Goal: Find specific page/section: Locate a particular part of the current website

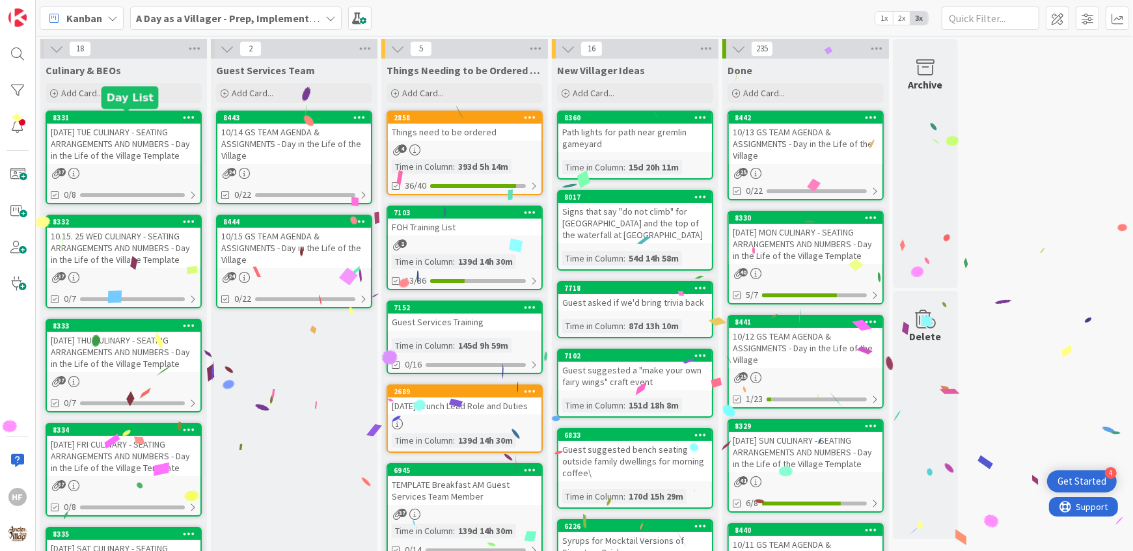
click at [107, 144] on div "[DATE] TUE CULINARY - SEATING ARRANGEMENTS AND NUMBERS - Day in the Life of the…" at bounding box center [124, 144] width 154 height 40
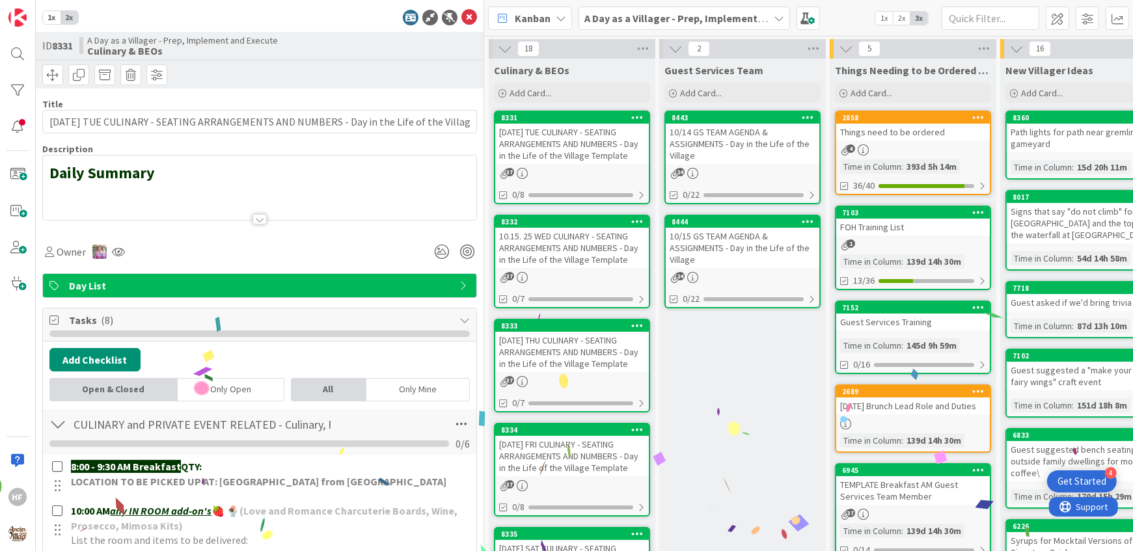
click at [209, 218] on div at bounding box center [259, 203] width 433 height 33
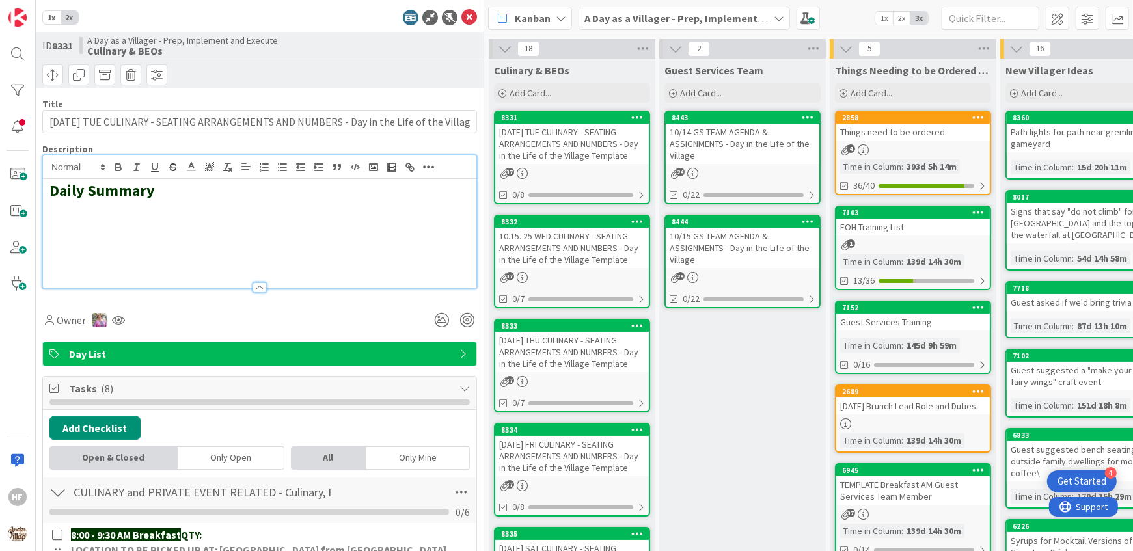
click at [215, 223] on h2 at bounding box center [259, 228] width 420 height 19
click at [373, 161] on icon "button" at bounding box center [374, 167] width 12 height 12
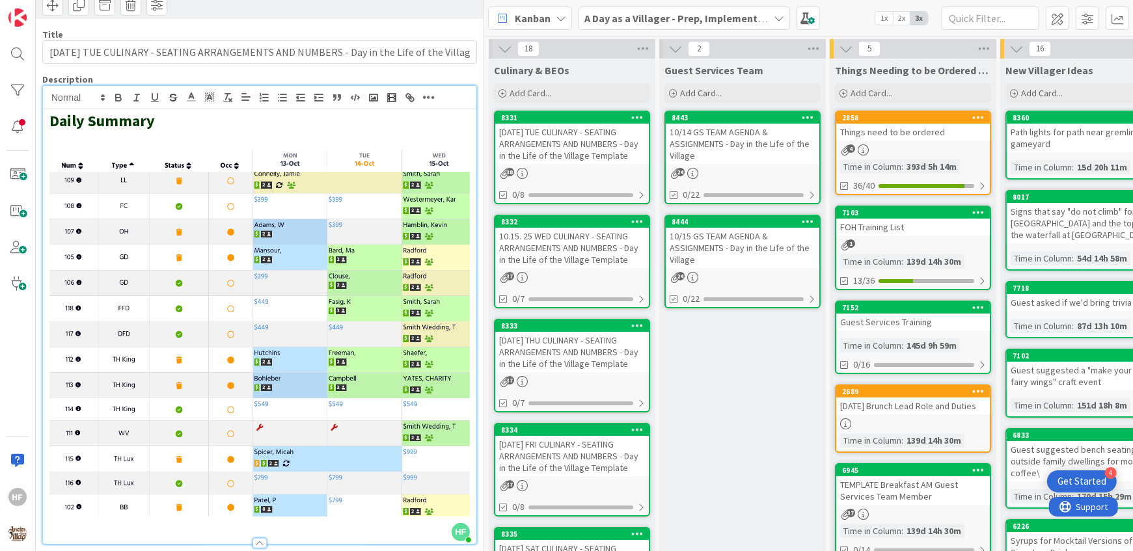
scroll to position [67, 0]
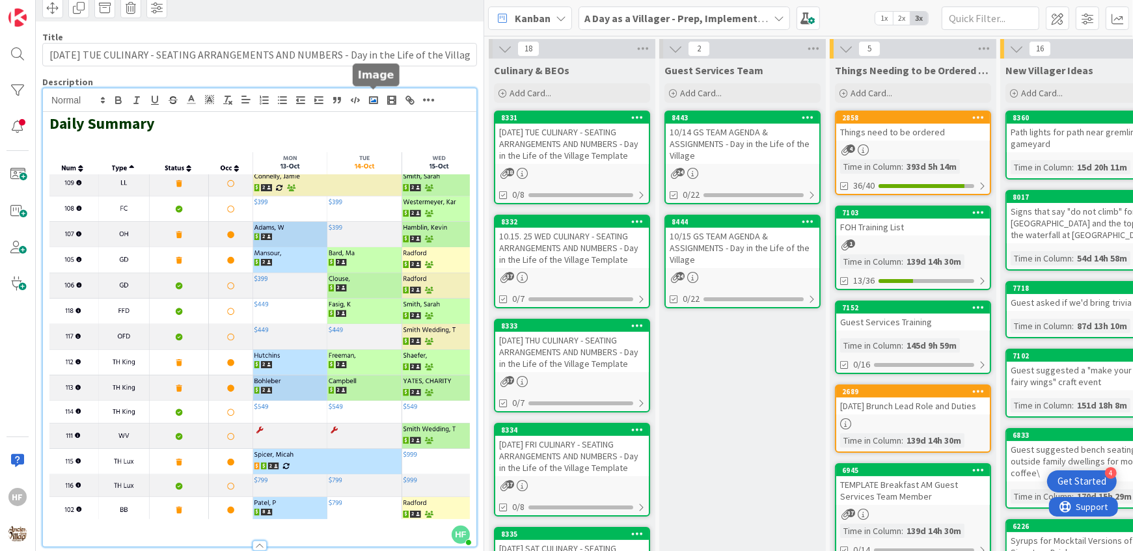
click at [374, 99] on polyline "button" at bounding box center [373, 100] width 5 height 3
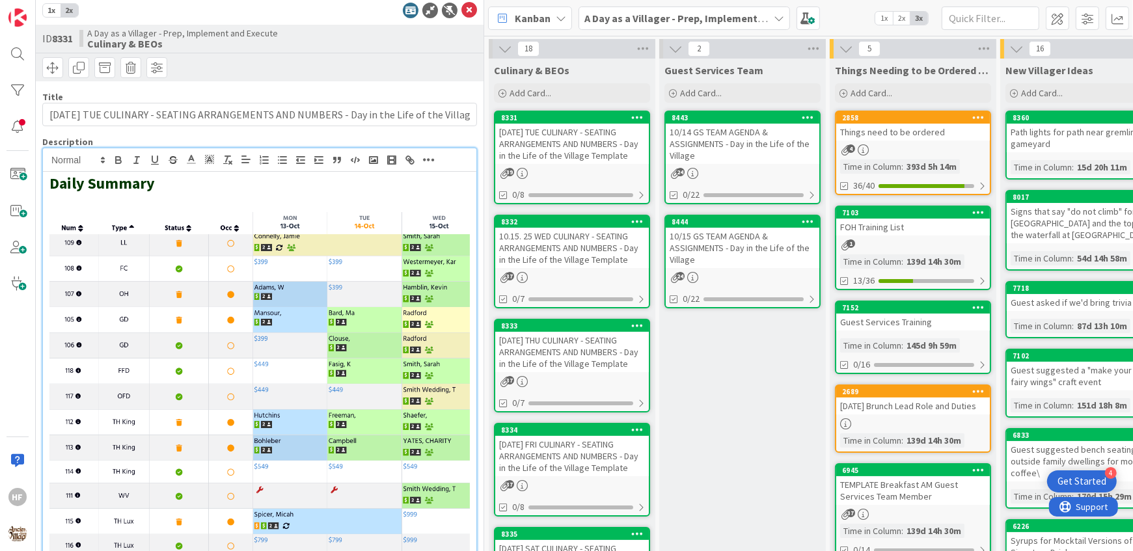
scroll to position [0, 0]
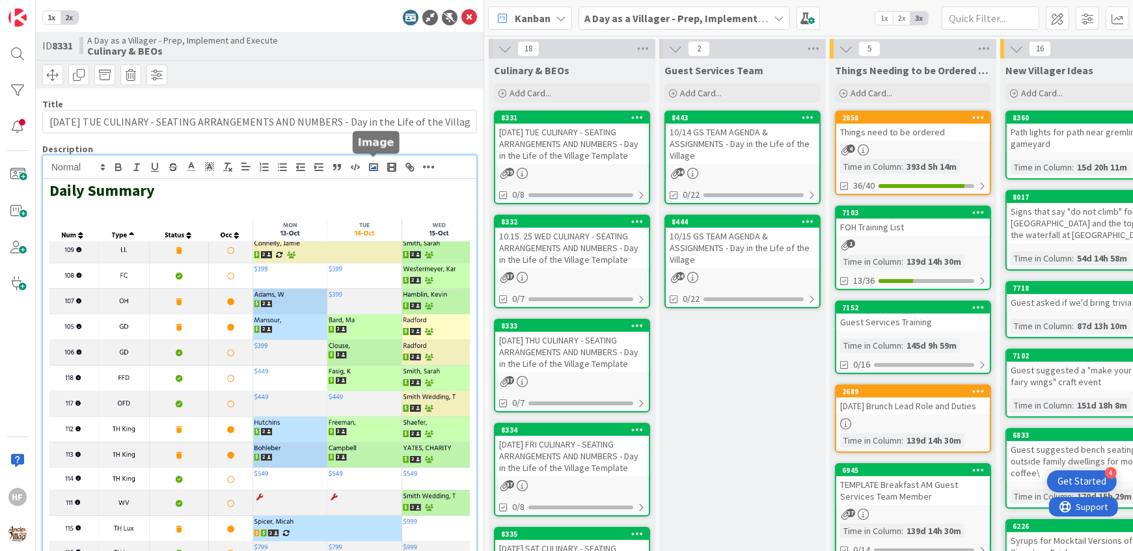
click at [377, 171] on icon "button" at bounding box center [374, 167] width 12 height 12
click at [471, 21] on icon at bounding box center [469, 18] width 16 height 16
